Goal: Information Seeking & Learning: Check status

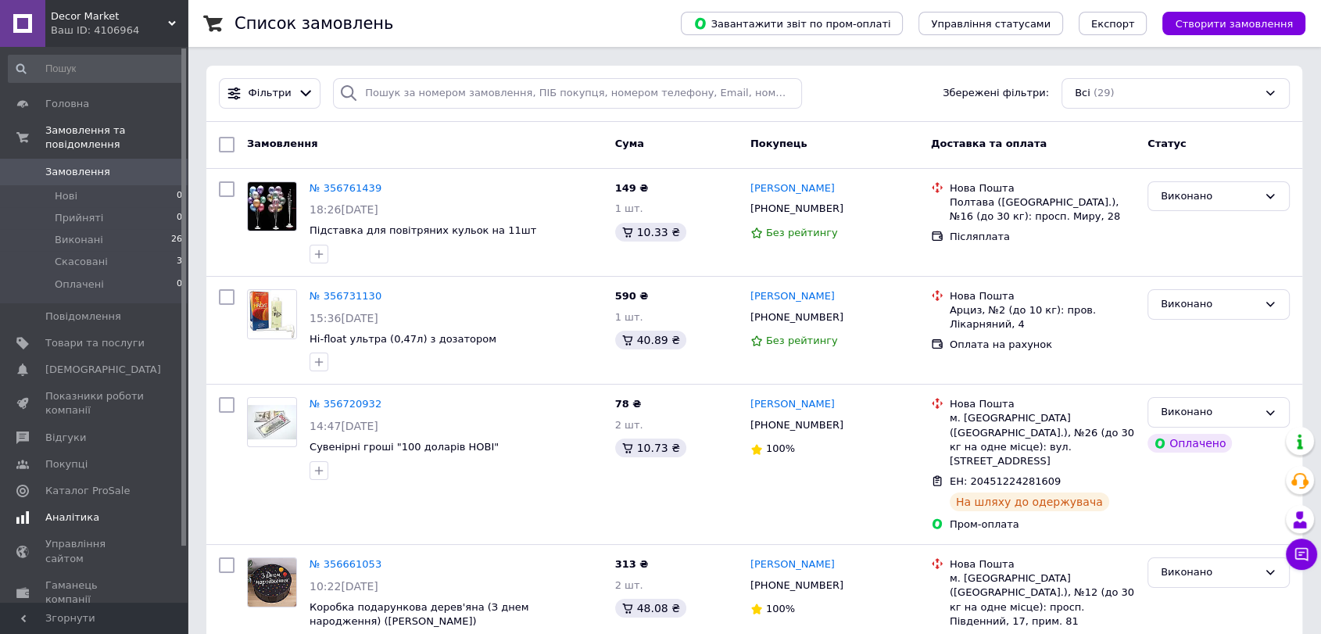
click at [72, 510] on span "Аналітика" at bounding box center [72, 517] width 54 height 14
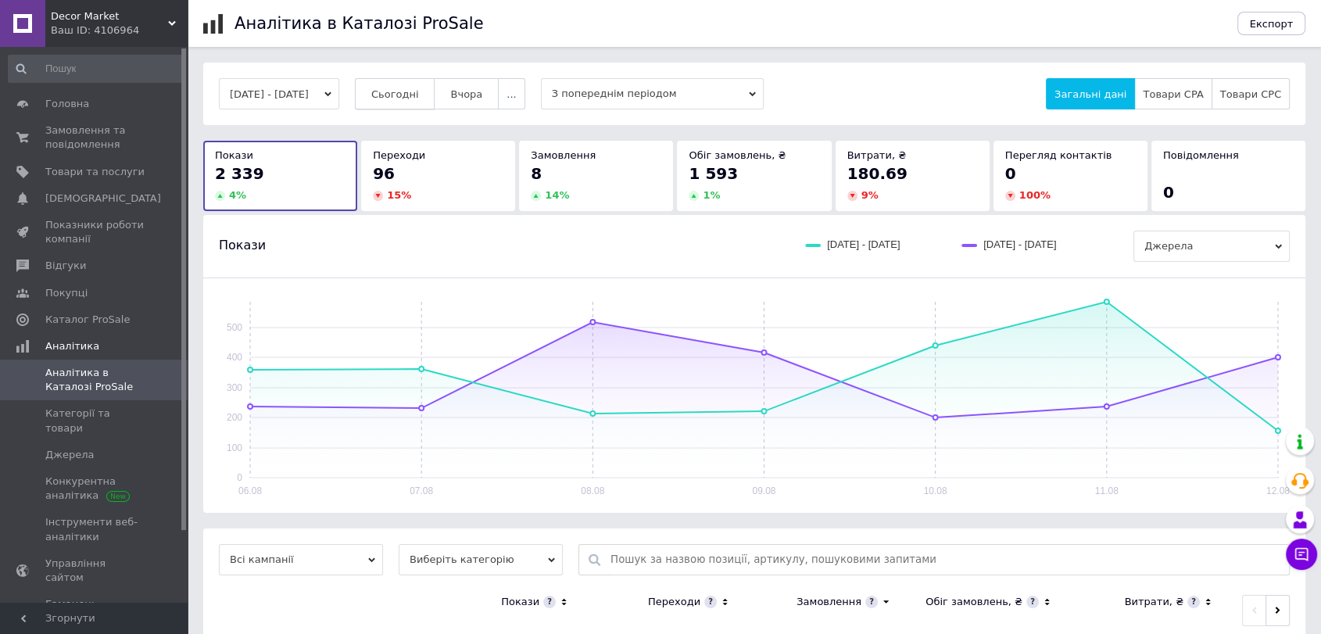
click at [413, 98] on span "Сьогодні" at bounding box center [395, 94] width 48 height 12
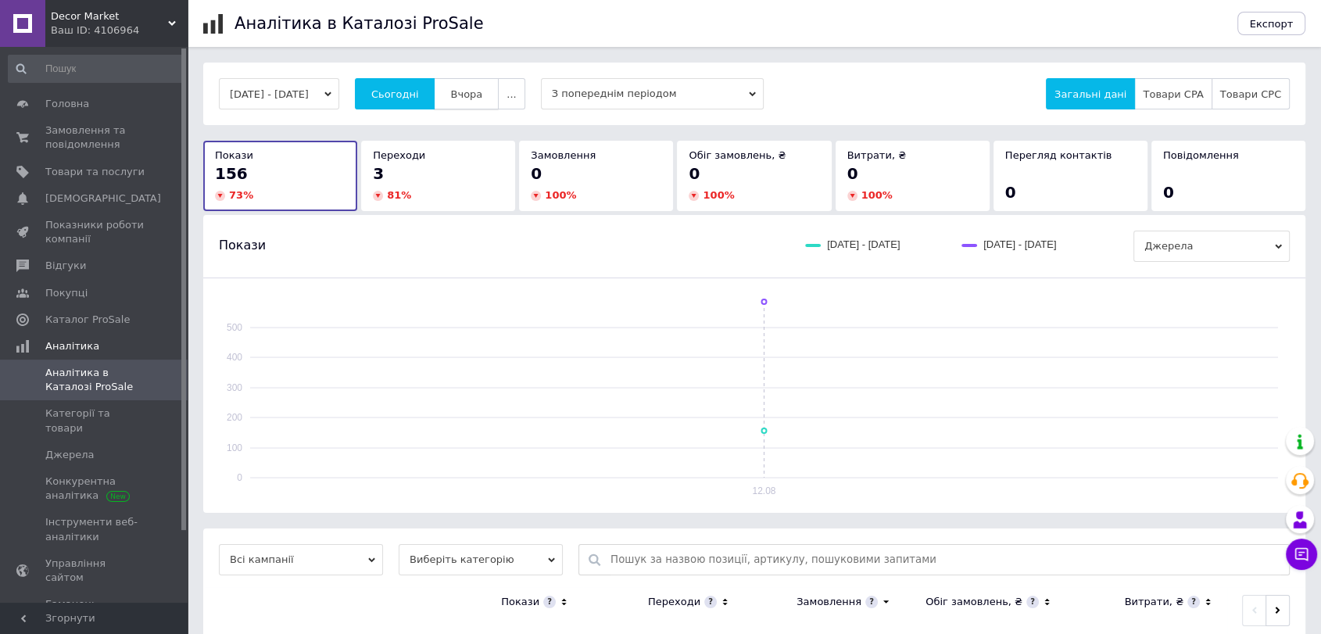
click at [471, 95] on span "Вчора" at bounding box center [466, 94] width 32 height 12
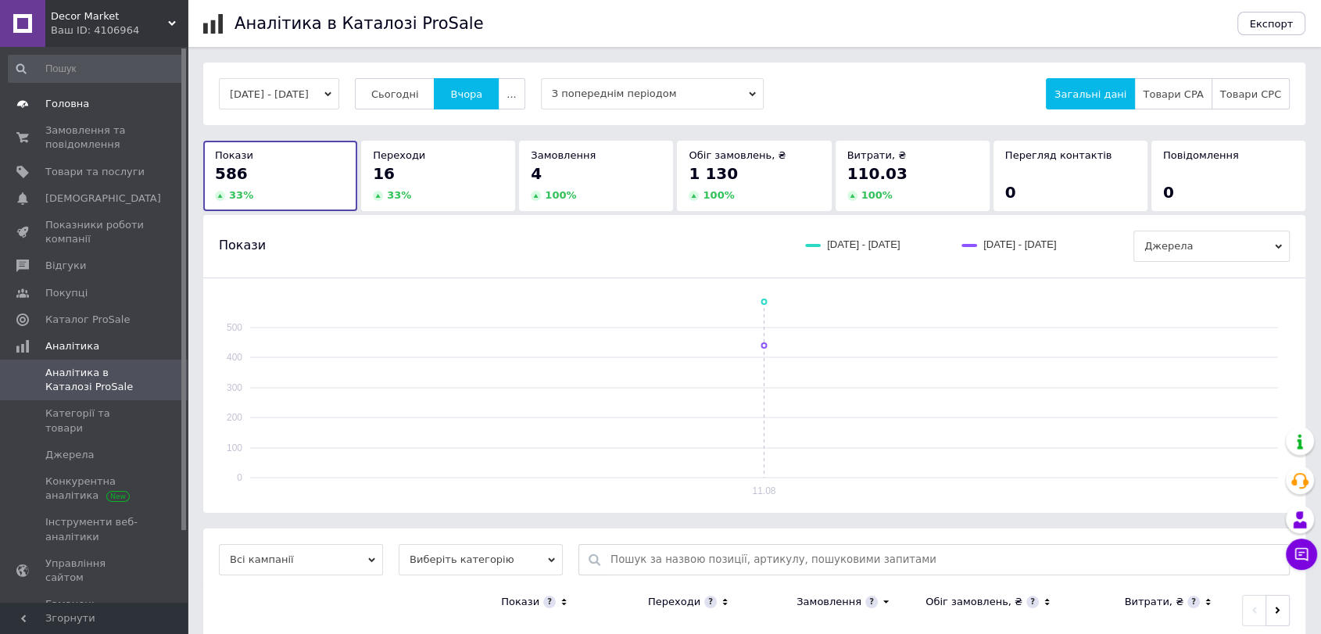
click at [59, 101] on span "Головна" at bounding box center [67, 104] width 44 height 14
